Goal: Transaction & Acquisition: Purchase product/service

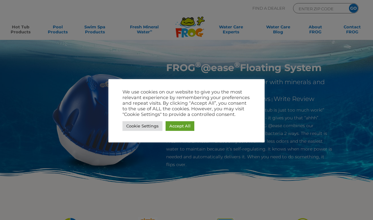
click at [177, 123] on link "Accept All" at bounding box center [179, 126] width 29 height 10
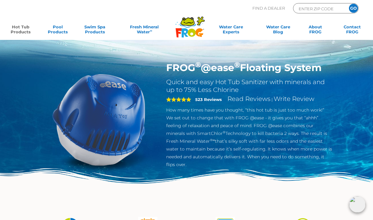
click at [21, 29] on link "Hot Tub Products" at bounding box center [20, 30] width 29 height 12
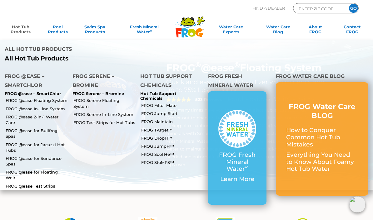
click at [52, 98] on link "FROG @ease Floating System" at bounding box center [37, 101] width 62 height 6
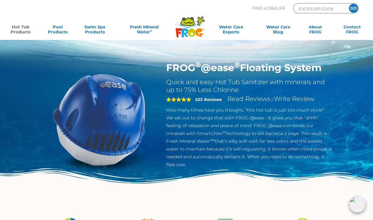
click at [301, 117] on p "How many times have you thought, “this hot tub is just too much work!” We set o…" at bounding box center [249, 137] width 166 height 62
click at [310, 7] on input "ENTER ZIP CODE" at bounding box center [319, 8] width 42 height 7
type input "46360"
click at [354, 7] on input "GO" at bounding box center [353, 8] width 9 height 9
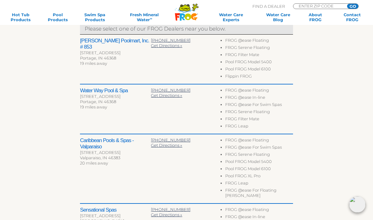
scroll to position [223, 0]
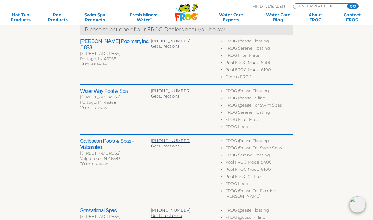
click at [122, 91] on h2 "Water Way Pool & Spa" at bounding box center [115, 91] width 71 height 6
click at [258, 89] on li "FROG @ease Floating" at bounding box center [259, 91] width 68 height 7
click at [103, 89] on h2 "Water Way Pool & Spa" at bounding box center [115, 91] width 71 height 6
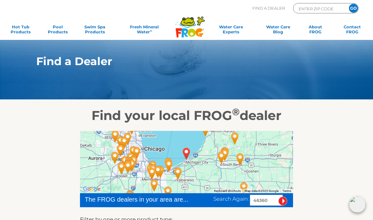
scroll to position [0, 0]
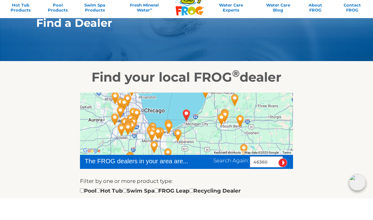
scroll to position [40, 0]
